Goal: Check status: Check status

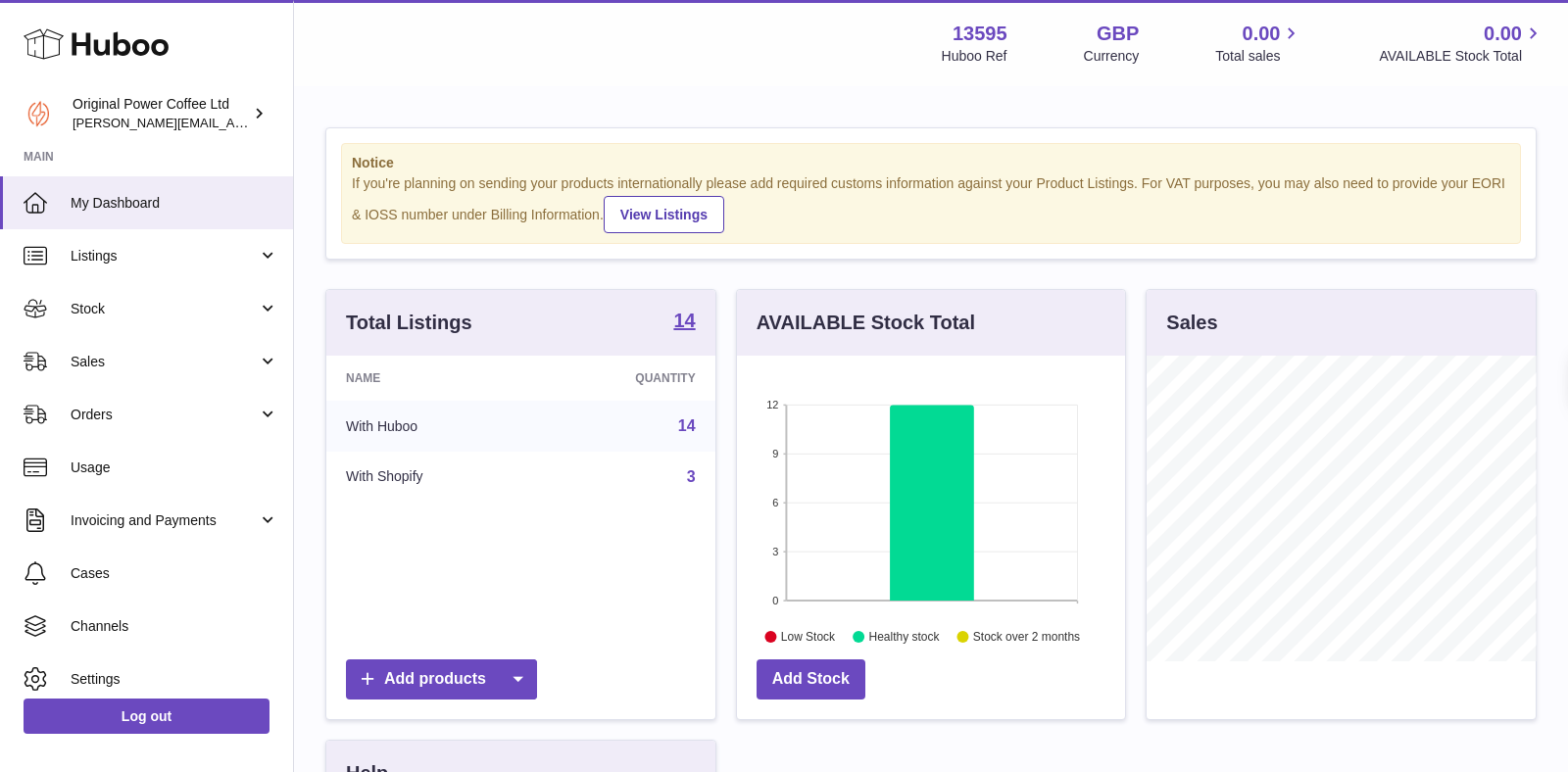
scroll to position [305, 389]
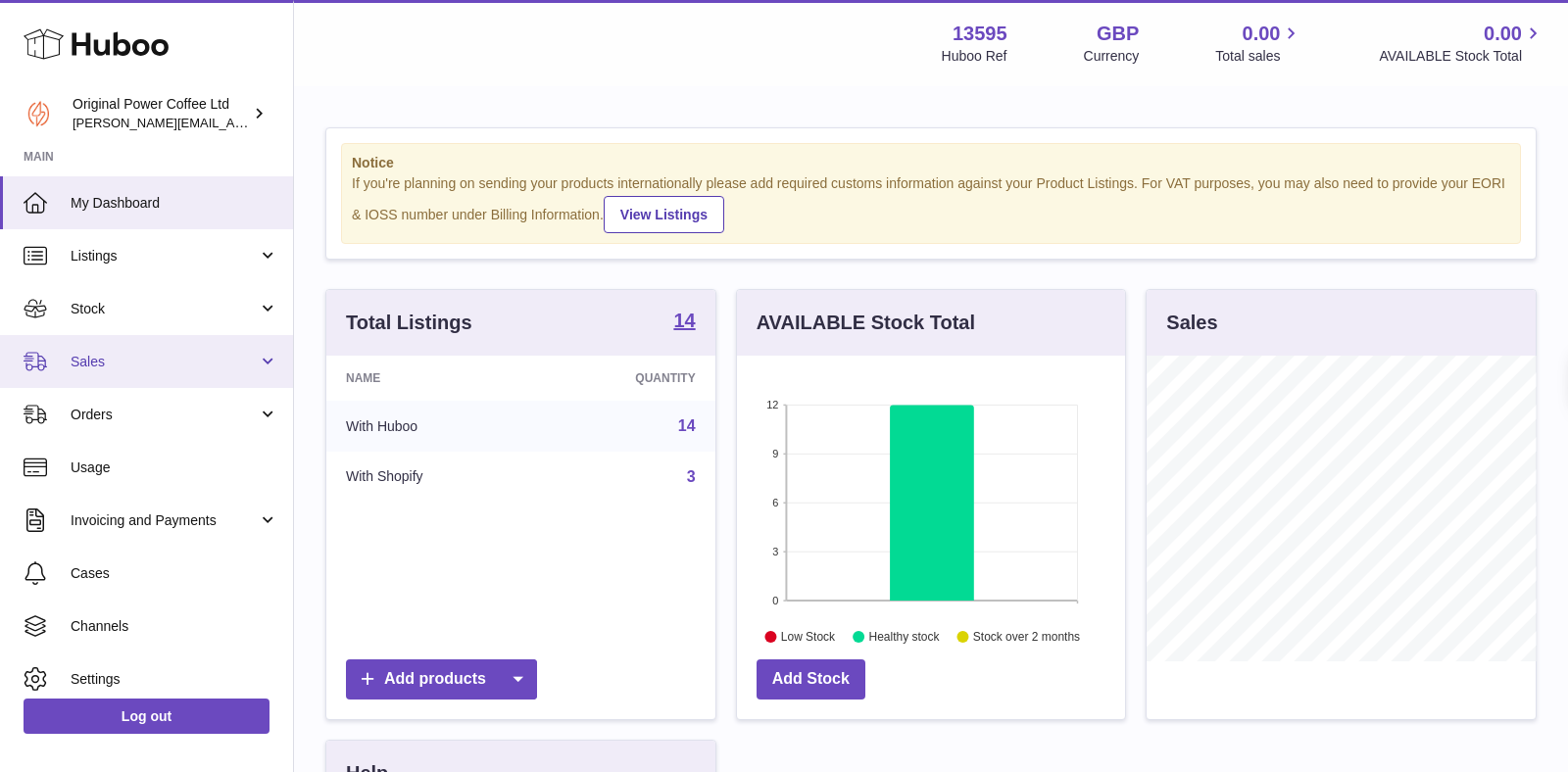
click at [92, 359] on span "Sales" at bounding box center [164, 362] width 187 height 19
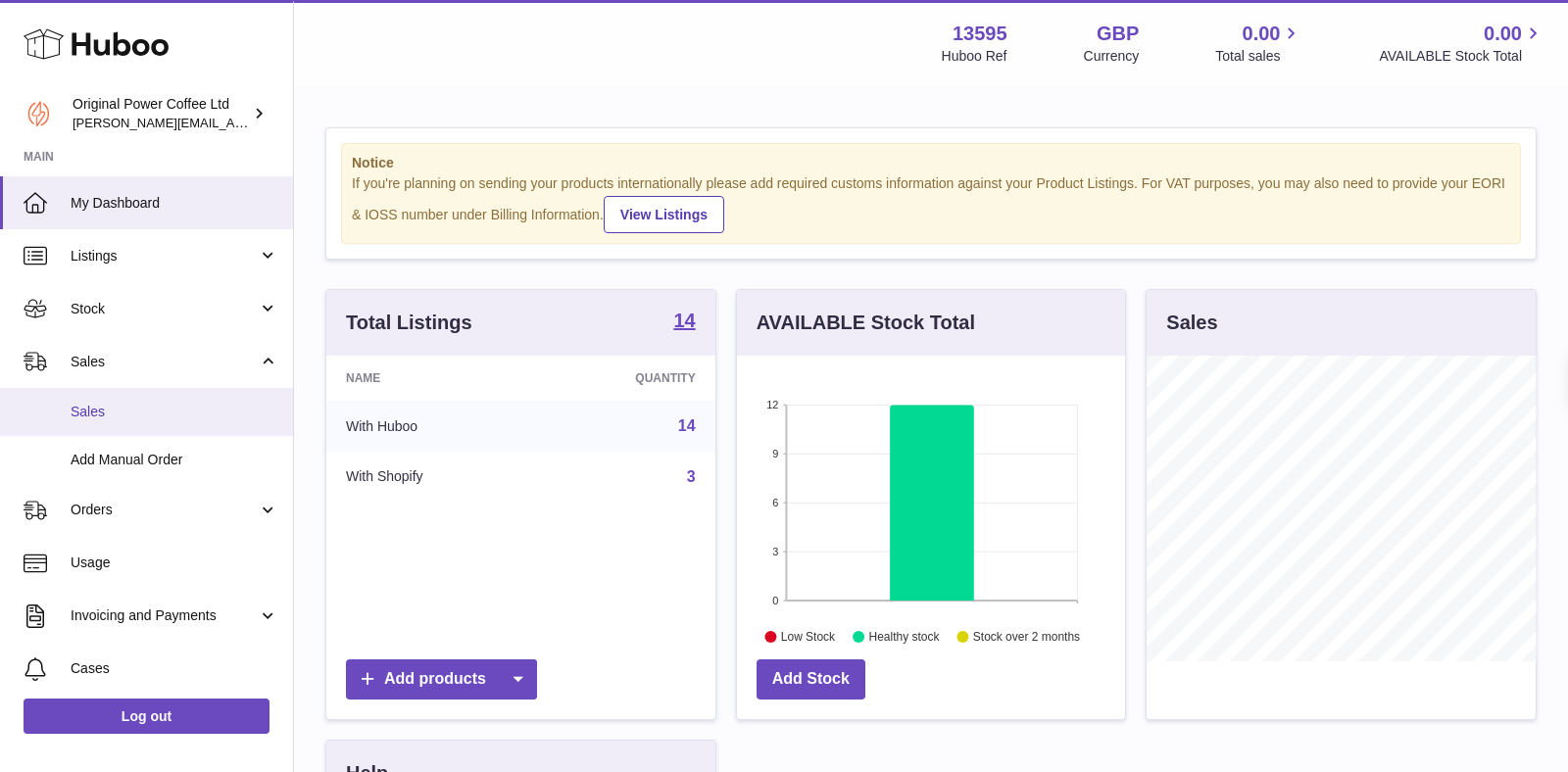
click at [93, 420] on link "Sales" at bounding box center [146, 412] width 293 height 48
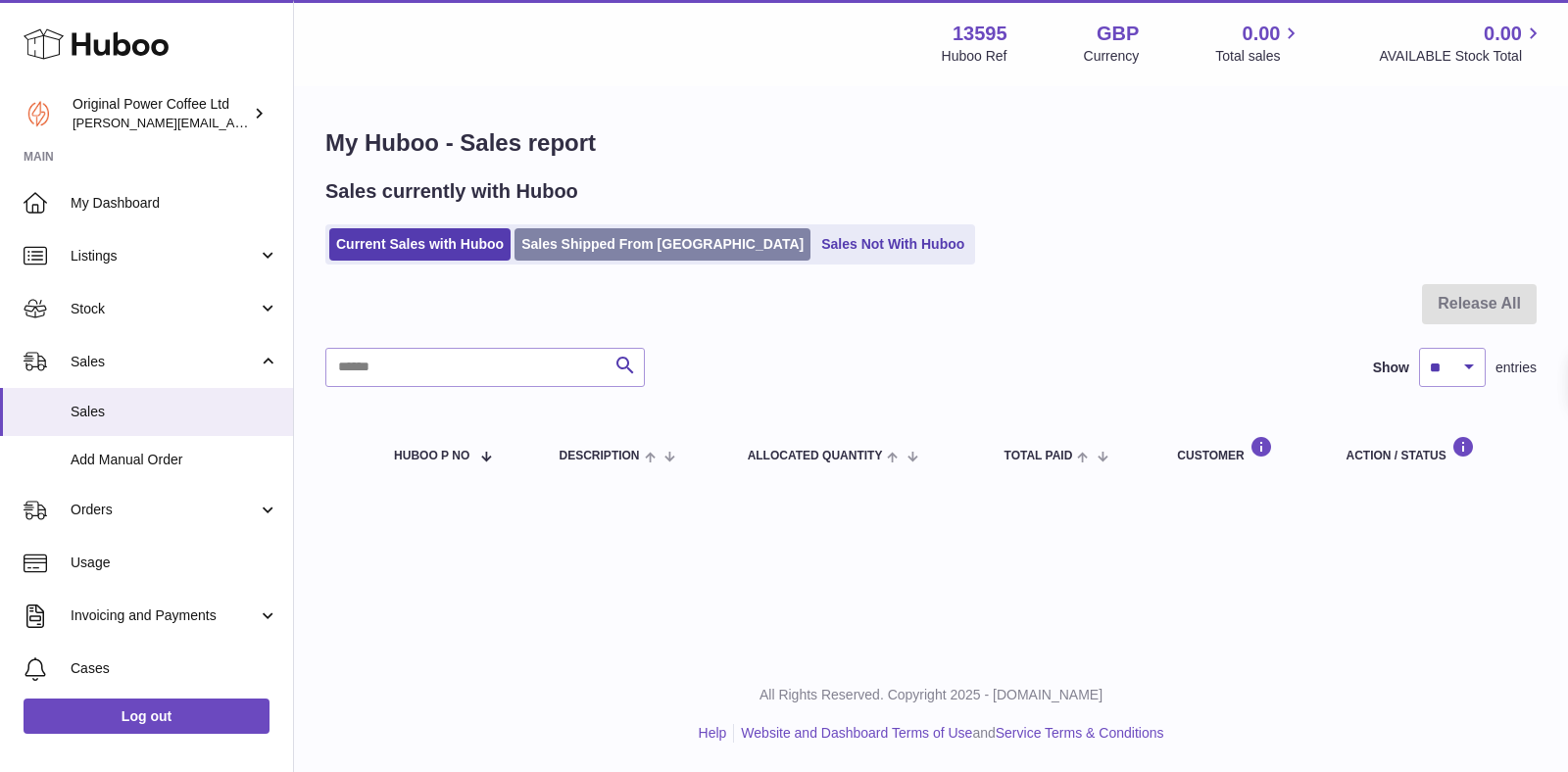
click at [619, 247] on link "Sales Shipped From [GEOGRAPHIC_DATA]" at bounding box center [662, 244] width 296 height 32
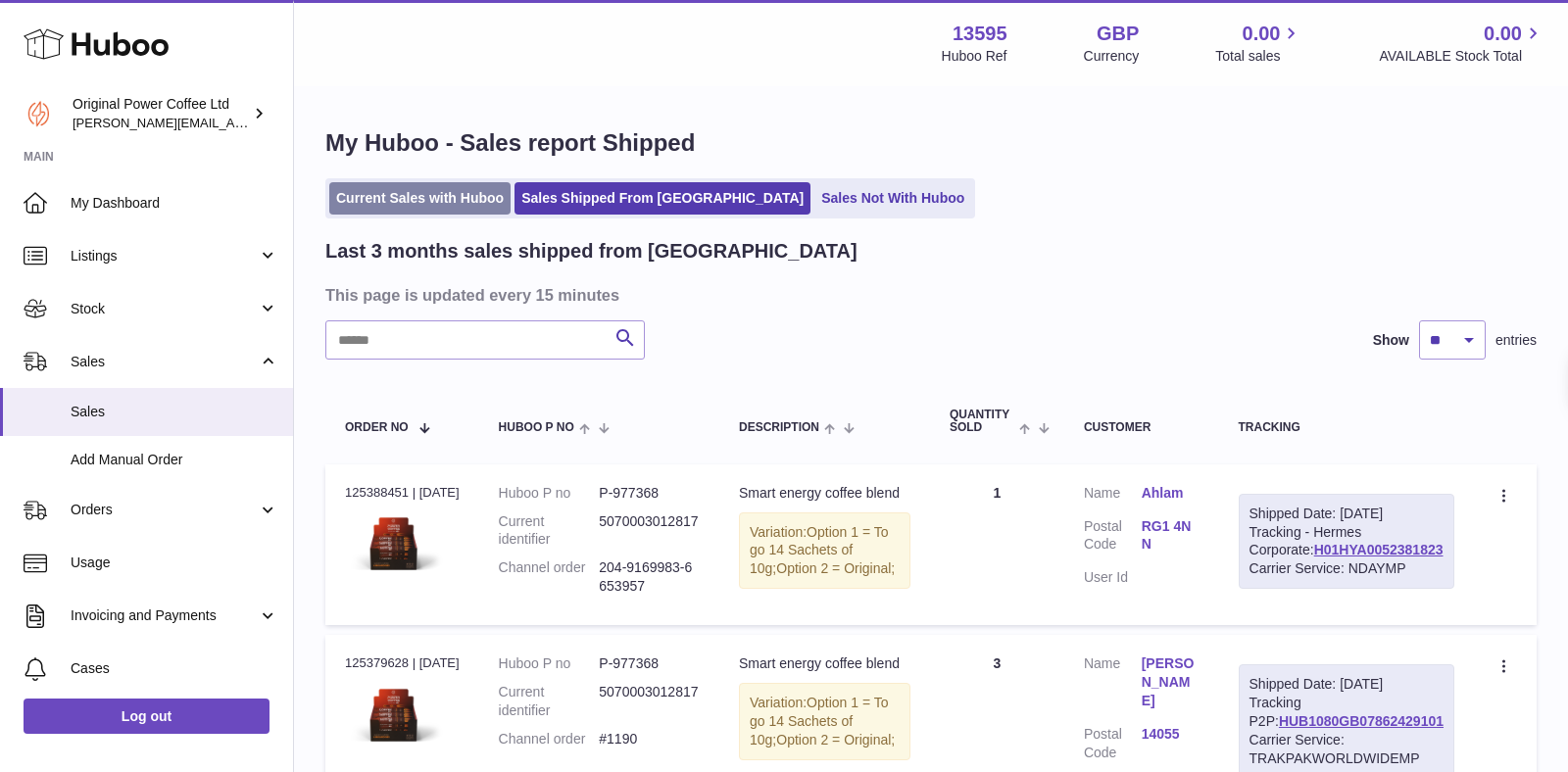
click at [412, 208] on link "Current Sales with Huboo" at bounding box center [419, 198] width 181 height 32
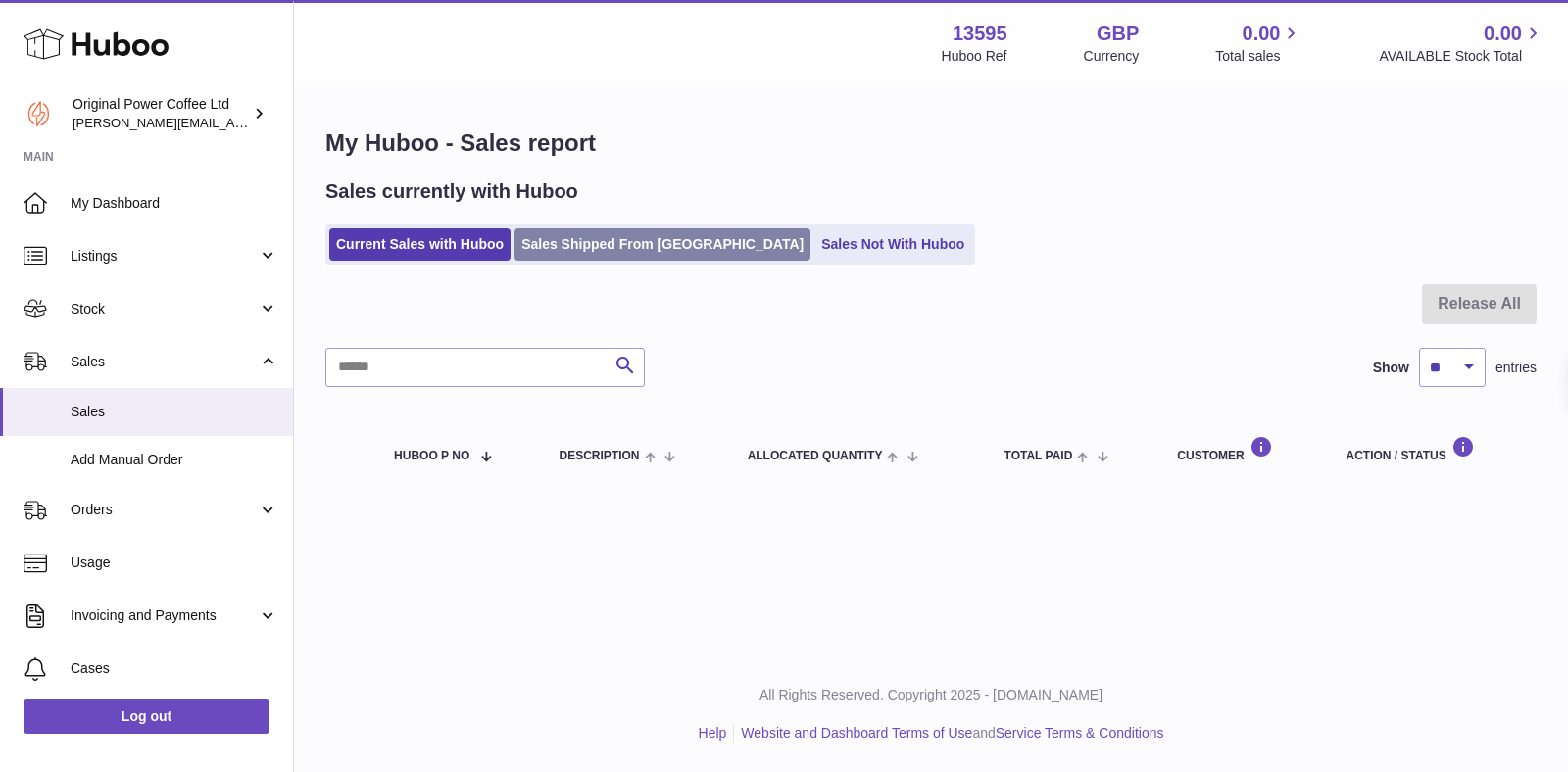
click at [573, 236] on link "Sales Shipped From [GEOGRAPHIC_DATA]" at bounding box center [662, 244] width 296 height 32
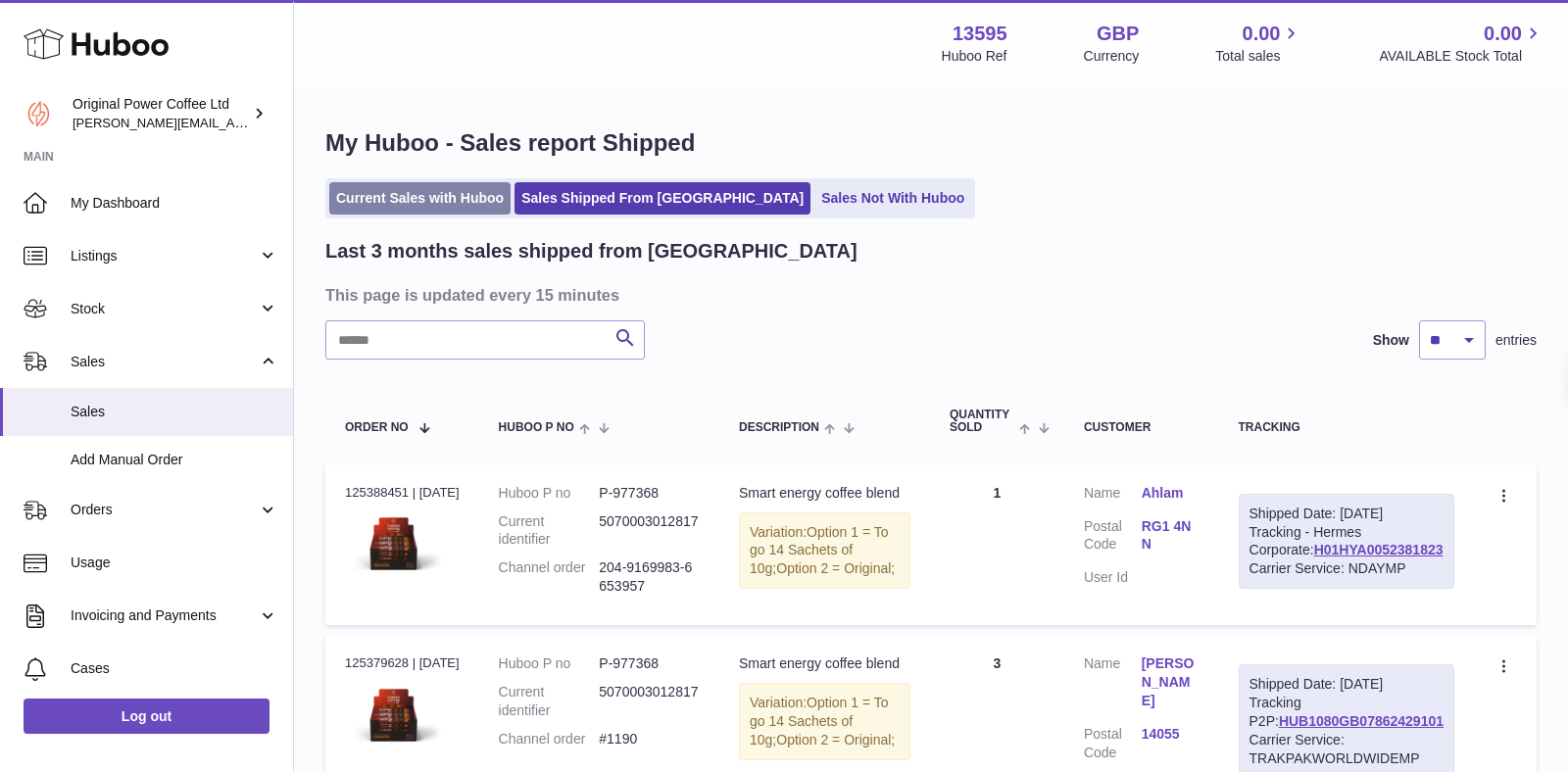
click at [412, 183] on link "Current Sales with Huboo" at bounding box center [419, 198] width 181 height 32
